Goal: Task Accomplishment & Management: Use online tool/utility

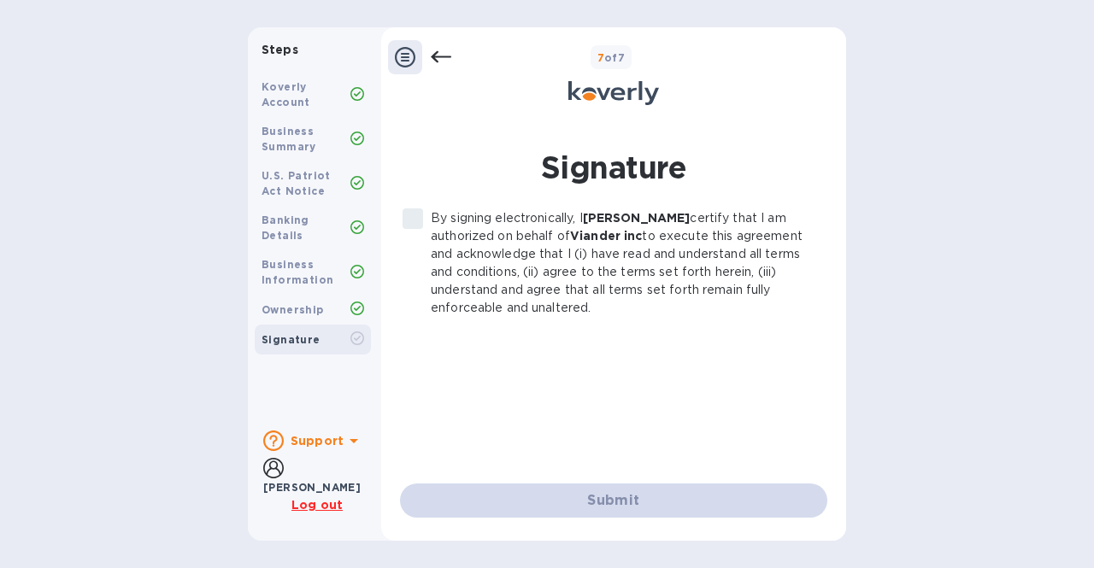
drag, startPoint x: 0, startPoint y: 0, endPoint x: 468, endPoint y: 461, distance: 656.9
click at [479, 501] on div "Submit" at bounding box center [613, 501] width 427 height 34
click at [417, 214] on label "By signing electronically, I Concetto Auditore certify that I am authorized on …" at bounding box center [604, 263] width 419 height 108
click at [440, 53] on icon at bounding box center [441, 57] width 21 height 21
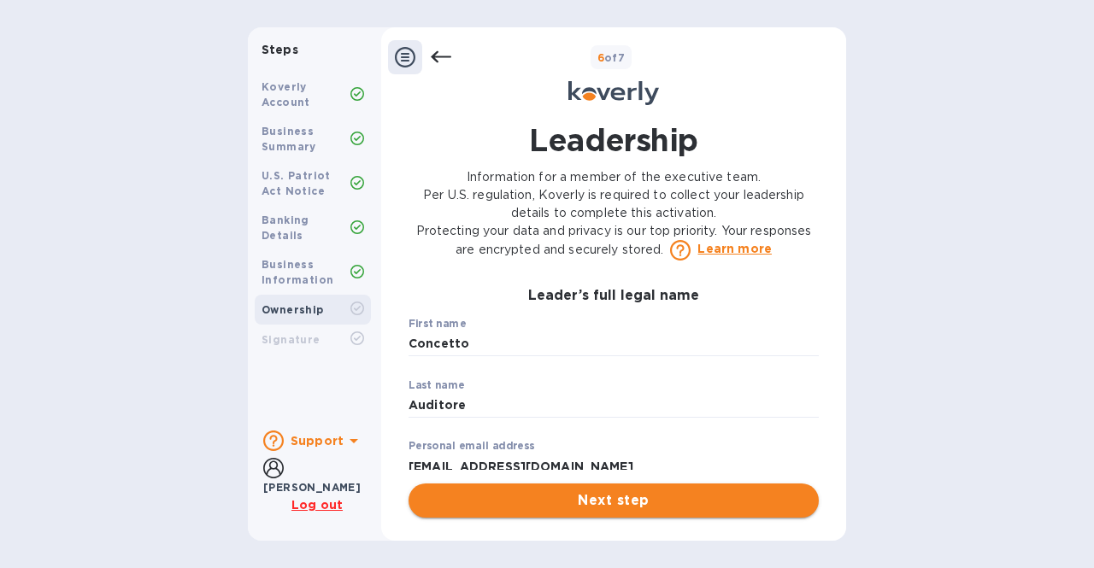
click at [536, 504] on span "Next step" at bounding box center [613, 501] width 383 height 21
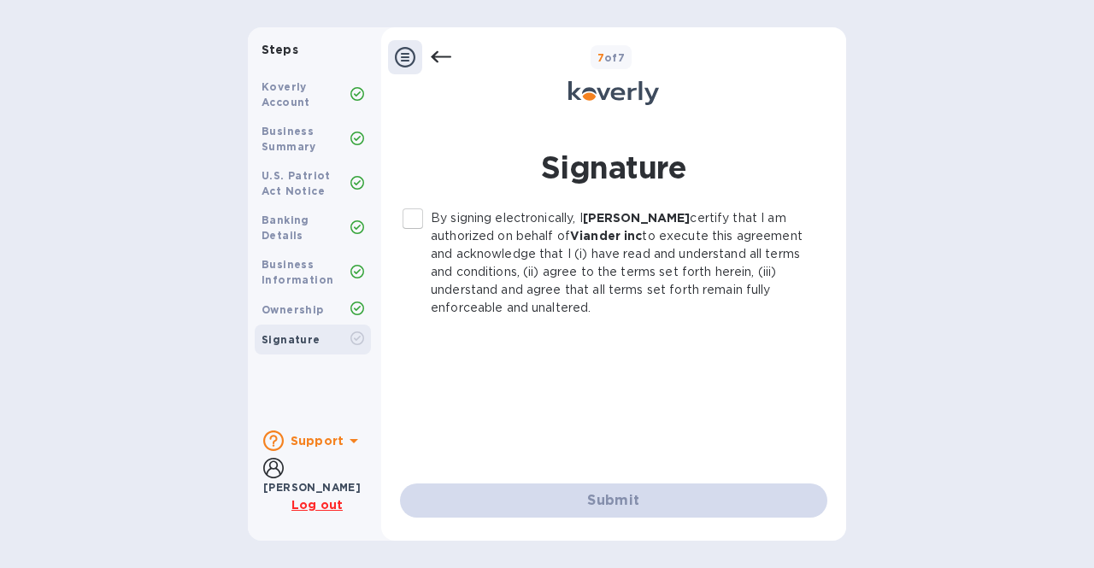
click at [410, 216] on input "By signing electronically, I Concetto Auditore certify that I am authorized on …" at bounding box center [413, 219] width 36 height 36
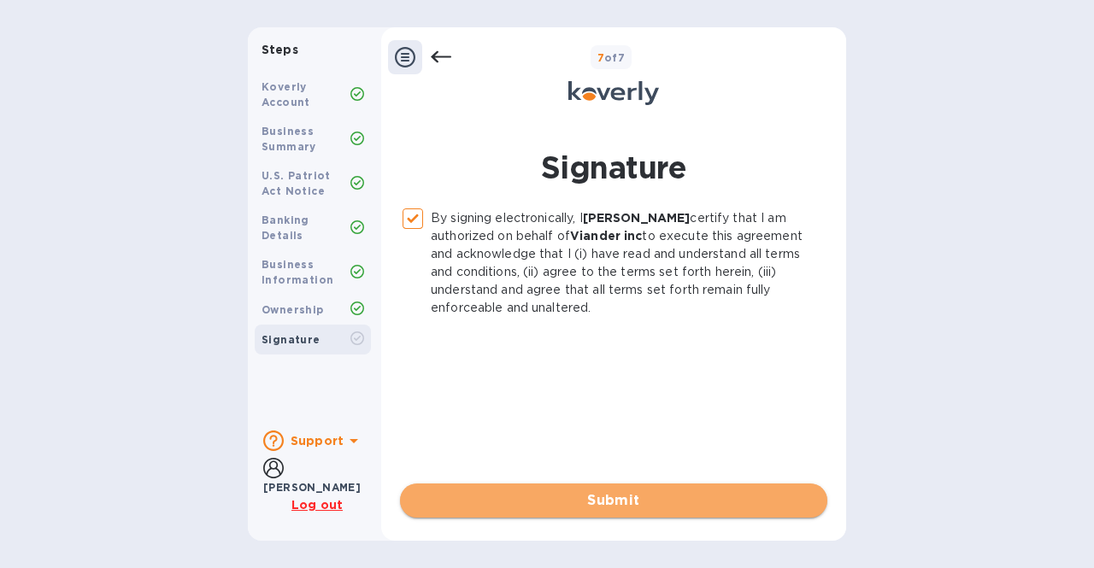
click at [576, 501] on span "Submit" at bounding box center [614, 501] width 400 height 21
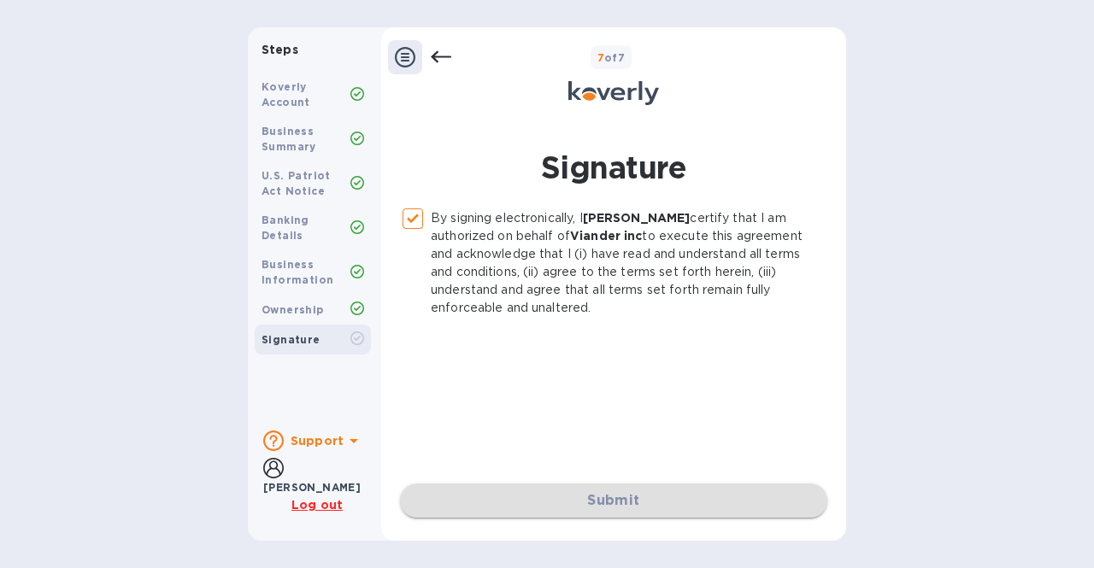
checkbox input "false"
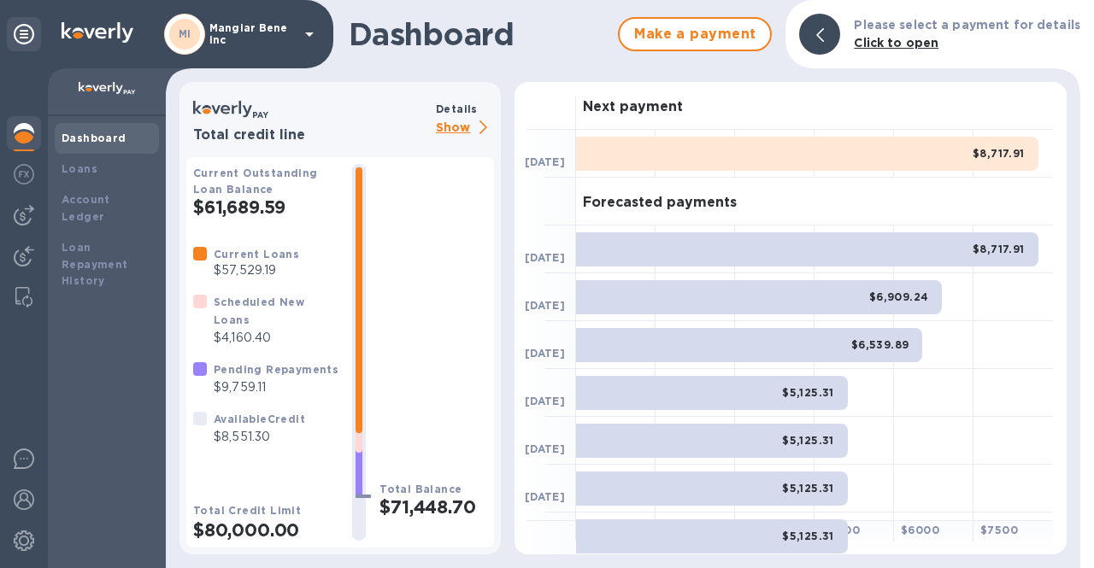
click at [303, 33] on icon at bounding box center [309, 34] width 21 height 21
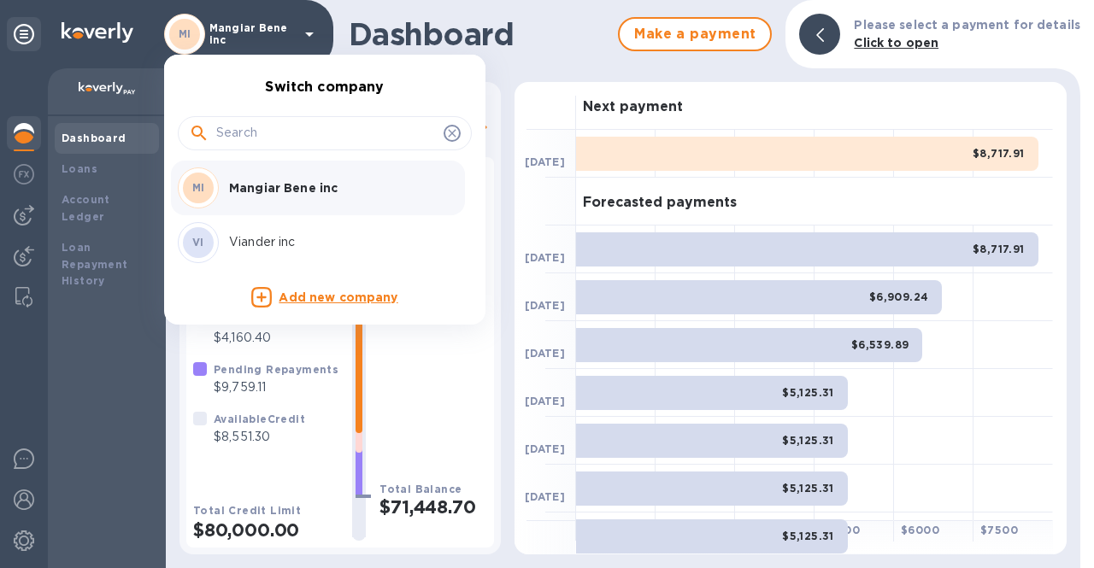
click at [266, 247] on p "Viander inc" at bounding box center [336, 242] width 215 height 18
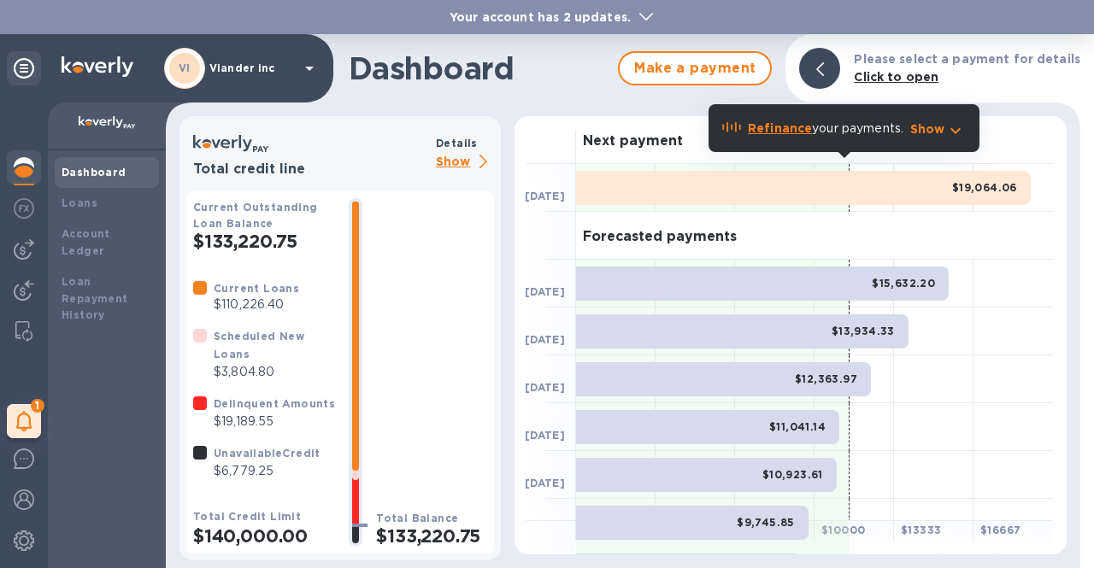
click at [645, 13] on span at bounding box center [646, 16] width 14 height 16
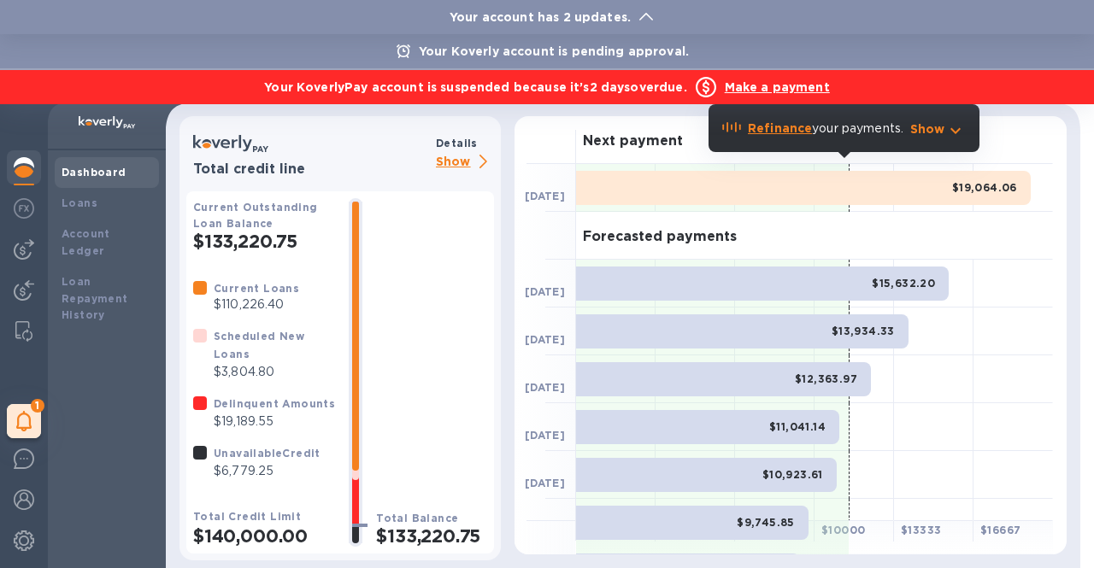
click at [763, 90] on b "Make a payment" at bounding box center [777, 87] width 105 height 14
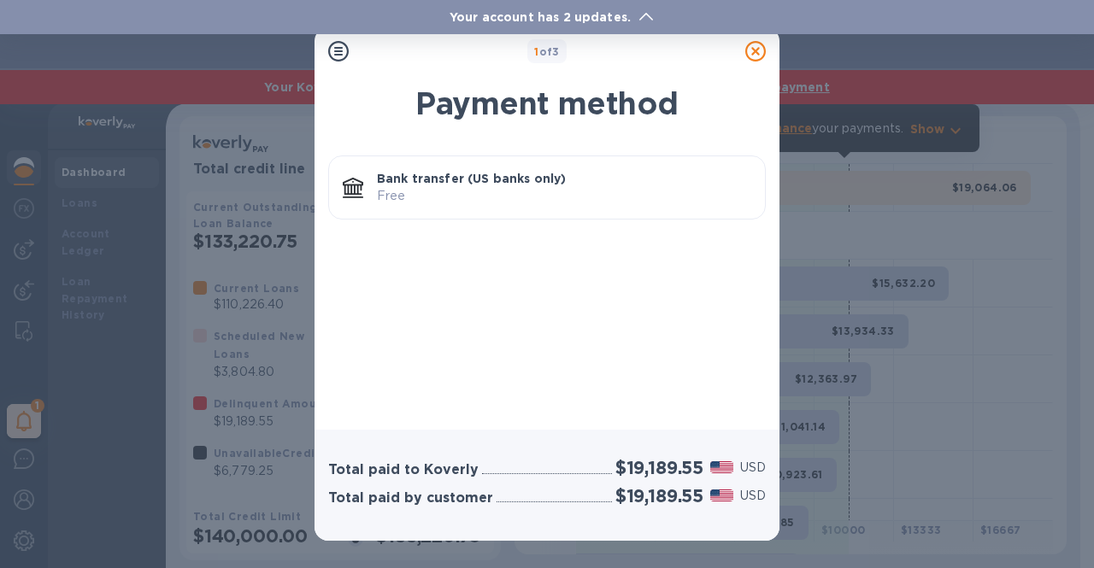
click at [534, 178] on p "Bank transfer (US banks only)" at bounding box center [564, 178] width 374 height 17
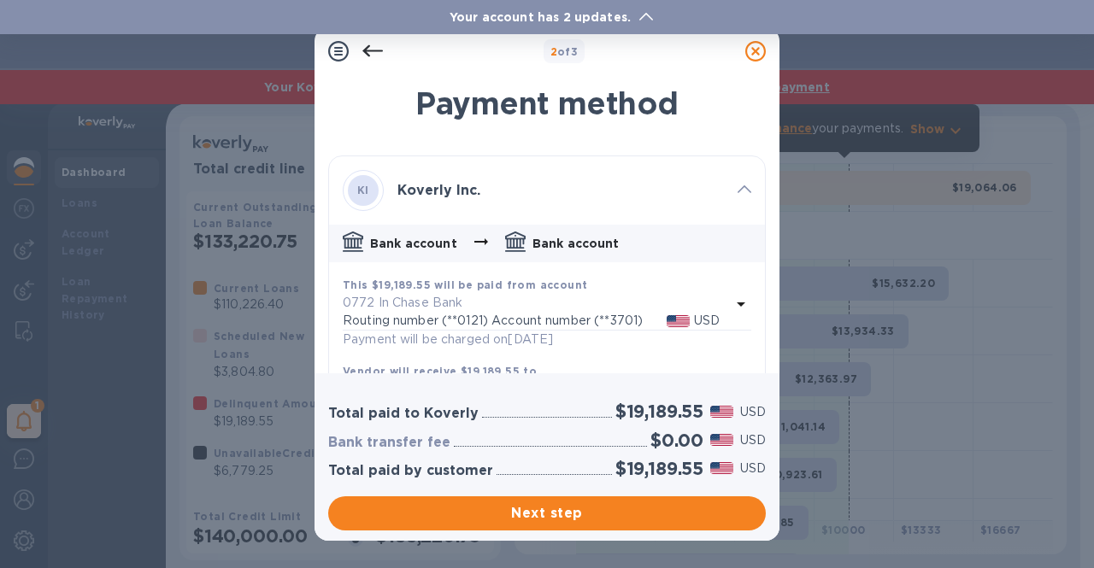
click at [767, 47] on div at bounding box center [755, 51] width 34 height 34
click at [758, 50] on icon at bounding box center [755, 51] width 21 height 21
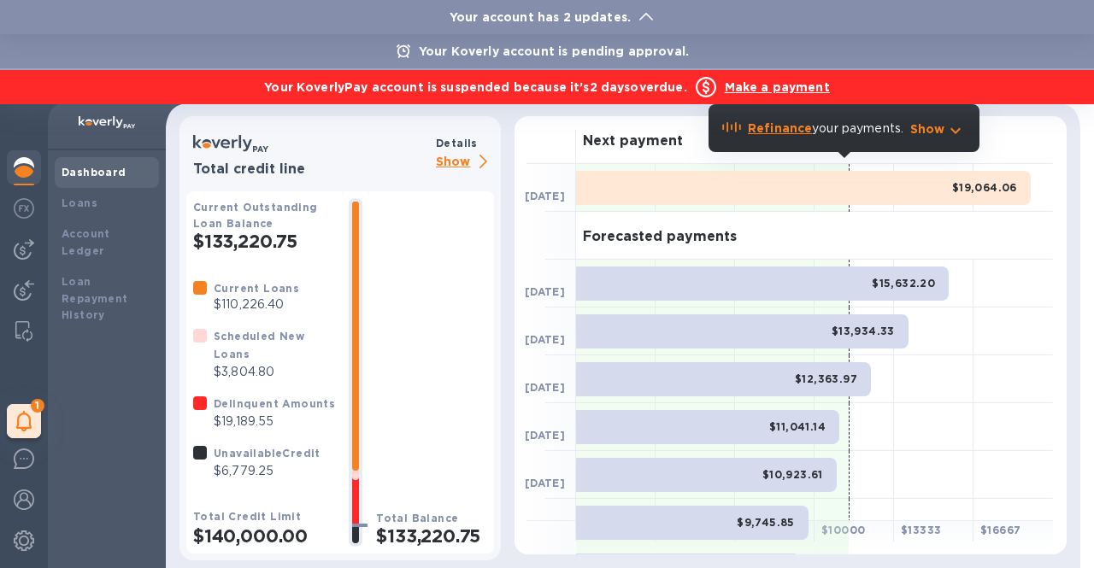
click at [750, 84] on b "Make a payment" at bounding box center [777, 87] width 105 height 14
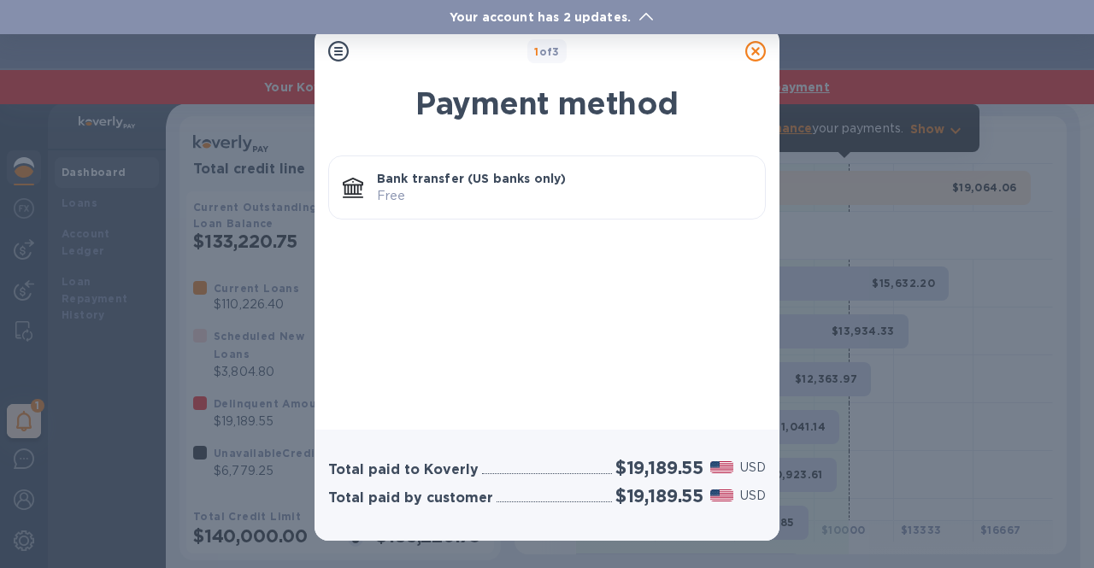
click at [752, 55] on icon at bounding box center [755, 51] width 21 height 21
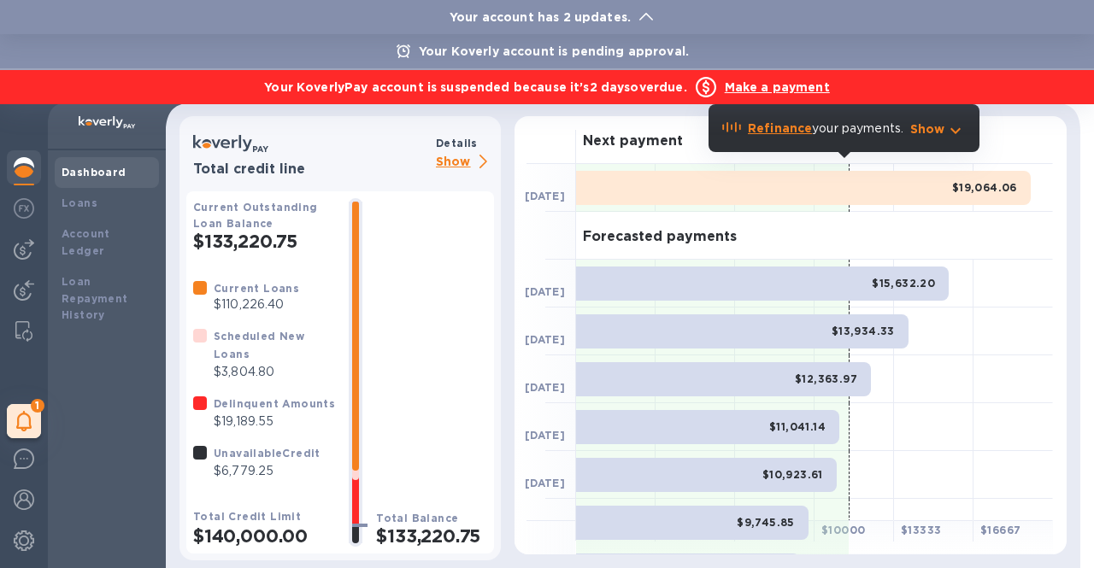
click at [751, 90] on b "Make a payment" at bounding box center [777, 87] width 105 height 14
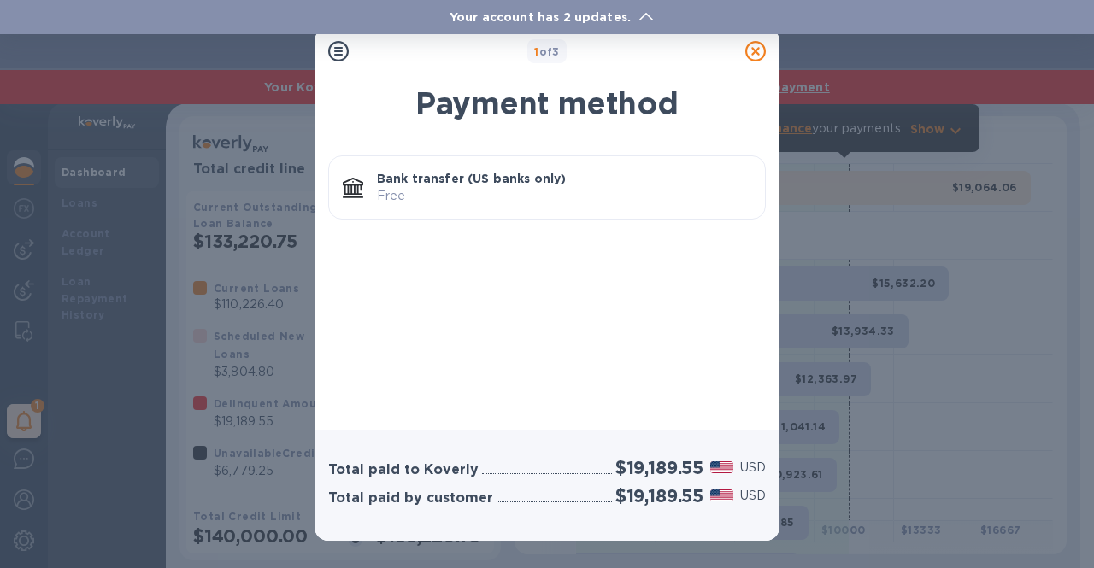
click at [533, 176] on p "Bank transfer (US banks only)" at bounding box center [564, 178] width 374 height 17
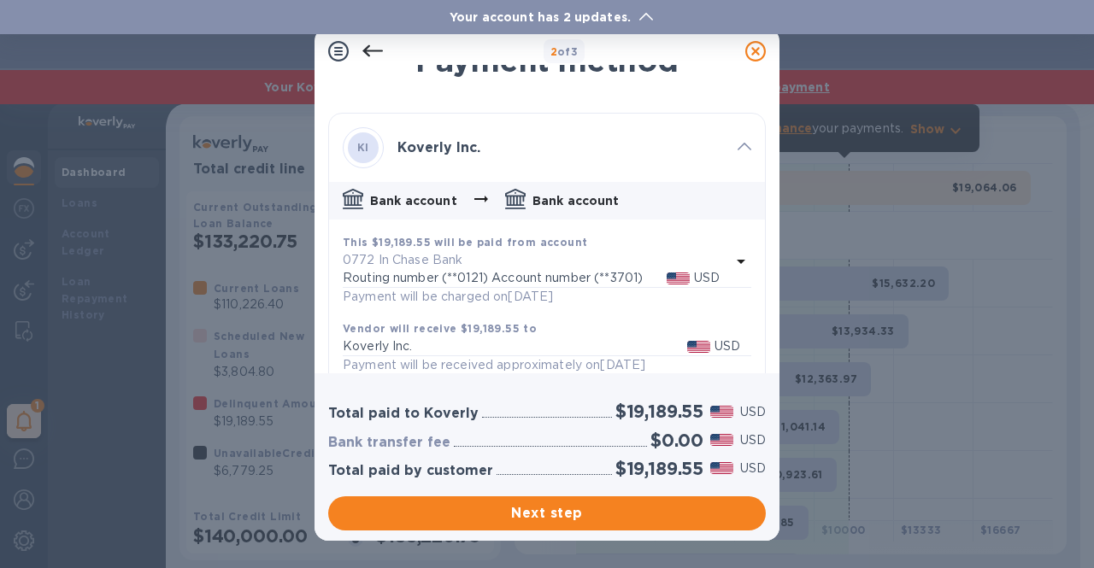
scroll to position [72, 0]
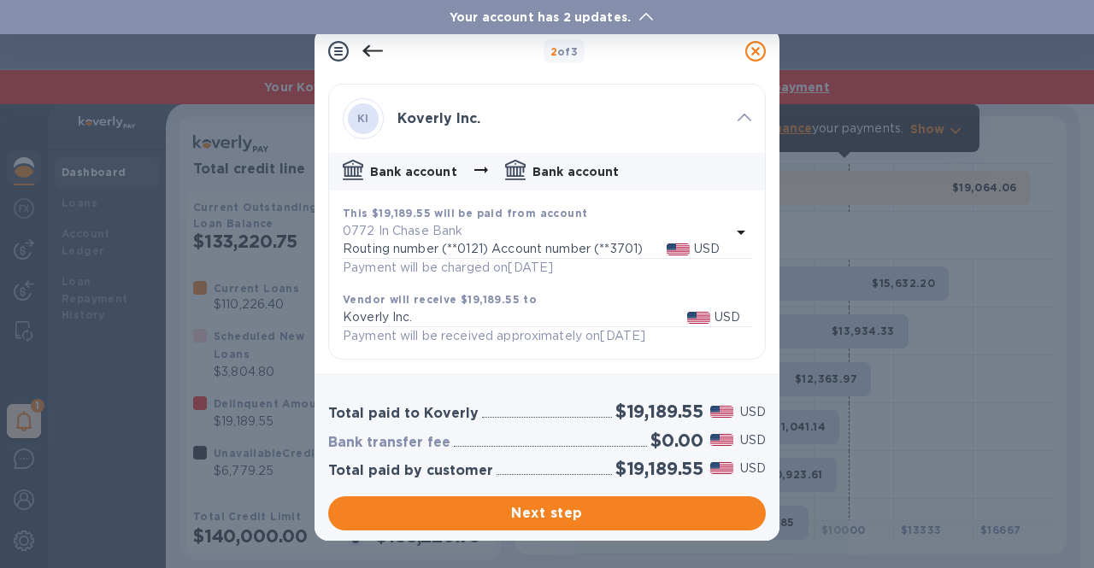
click at [753, 46] on icon at bounding box center [755, 51] width 21 height 21
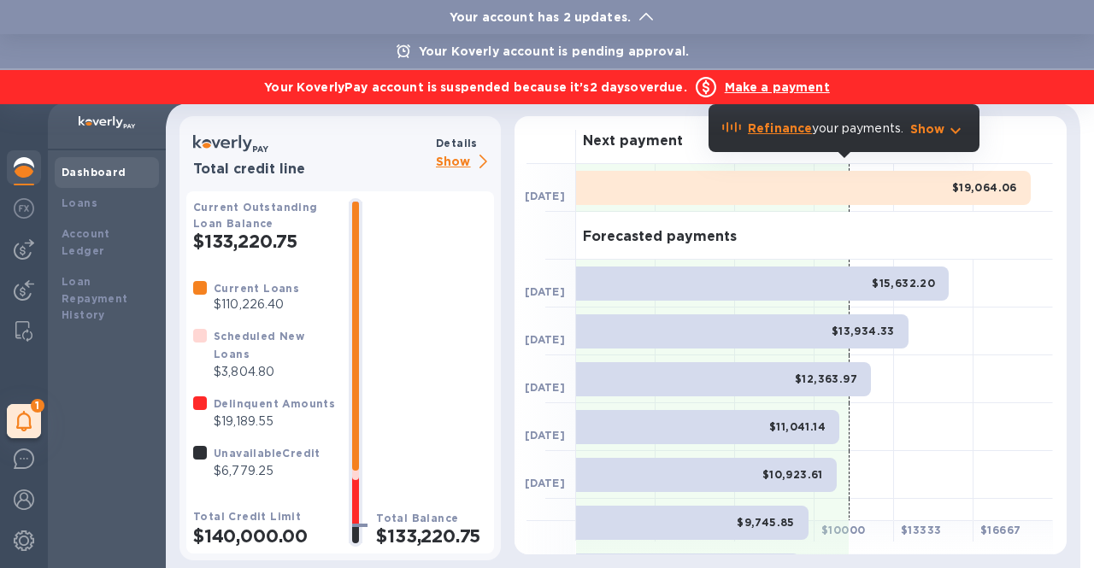
click at [749, 88] on b "Make a payment" at bounding box center [777, 87] width 105 height 14
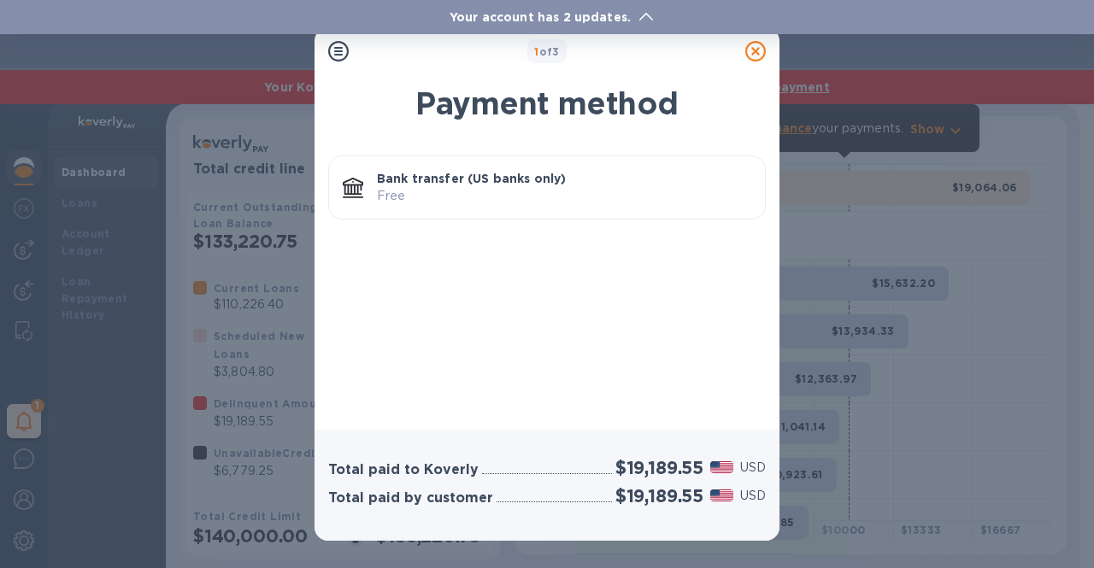
click at [599, 198] on p "Free" at bounding box center [564, 196] width 374 height 18
